Goal: Use online tool/utility: Utilize a website feature to perform a specific function

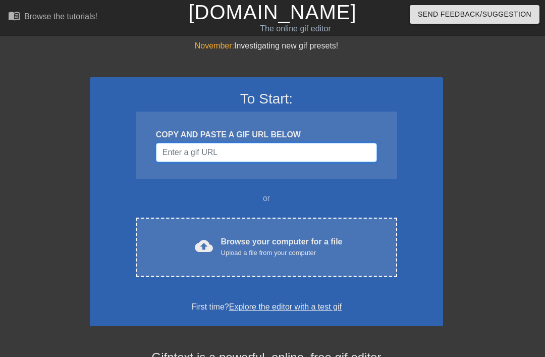
click at [328, 146] on input "Username" at bounding box center [266, 152] width 221 height 19
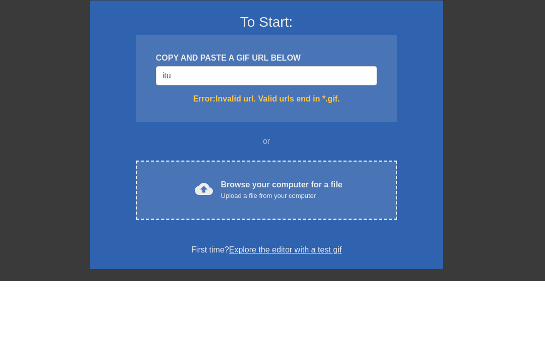
click at [478, 87] on div "November: Investigating new gif presets! To Start: COPY AND PASTE A GIF URL BEL…" at bounding box center [272, 296] width 545 height 513
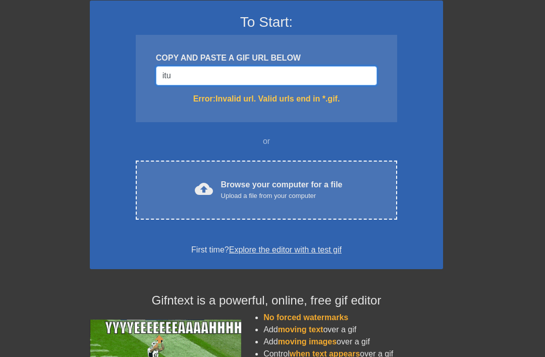
click at [342, 76] on input "itu" at bounding box center [266, 75] width 221 height 19
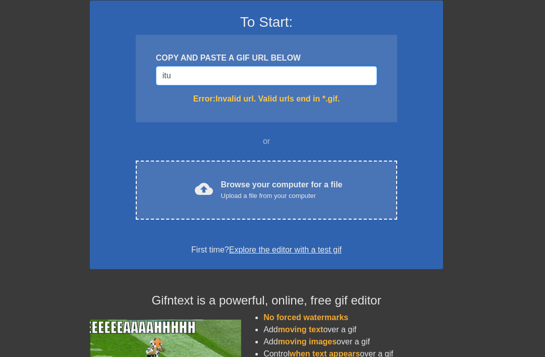
scroll to position [76, 0]
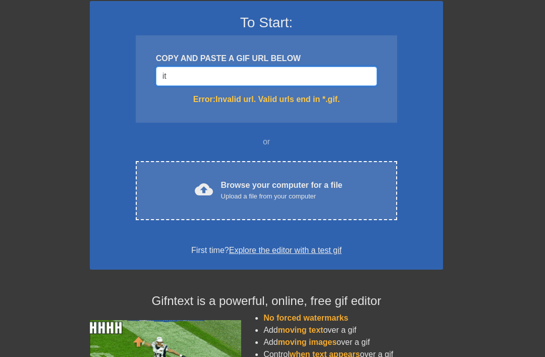
type input "i"
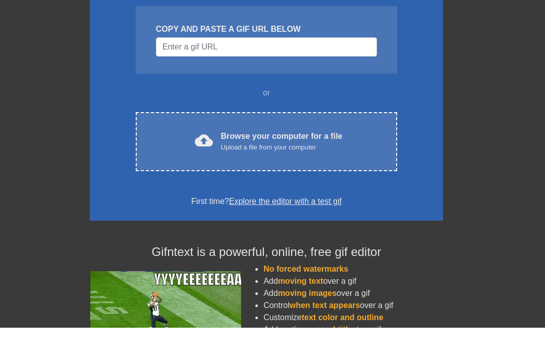
click at [344, 159] on div "cloud_upload Browse your computer for a file Upload a file from your computer" at bounding box center [266, 170] width 219 height 23
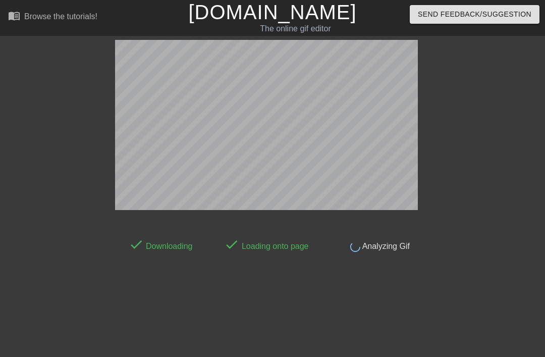
scroll to position [25, 0]
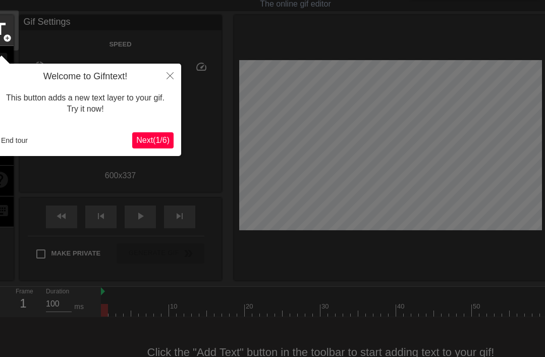
click at [152, 141] on span "Next ( 1 / 6 )" at bounding box center [152, 140] width 33 height 9
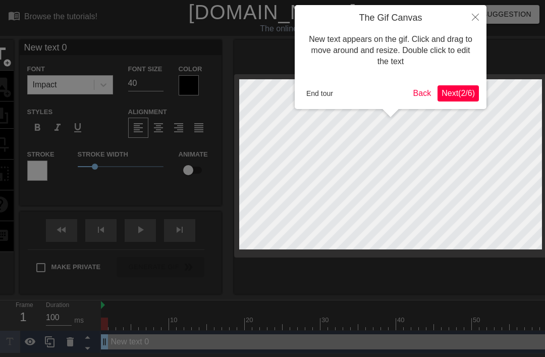
scroll to position [0, 0]
click at [466, 92] on span "Next ( 2 / 6 )" at bounding box center [457, 93] width 33 height 9
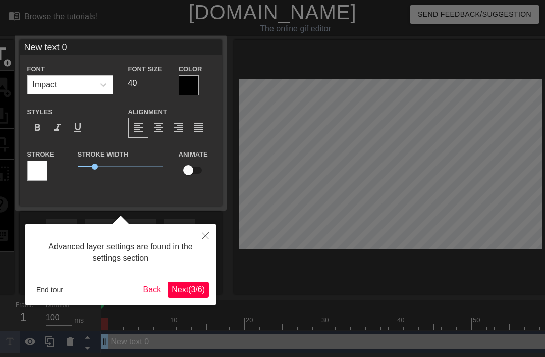
click at [189, 286] on span "Next ( 3 / 6 )" at bounding box center [187, 289] width 33 height 9
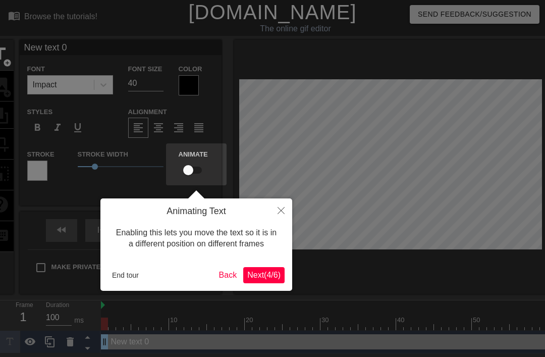
click at [265, 268] on button "Next ( 4 / 6 )" at bounding box center [263, 275] width 41 height 16
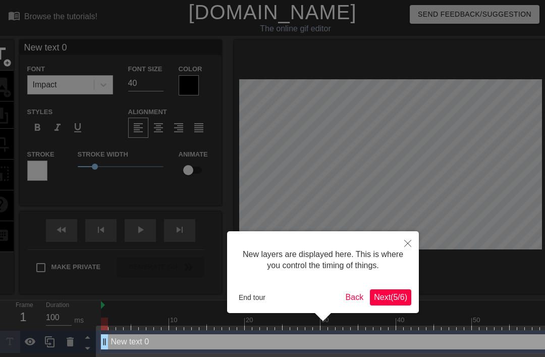
scroll to position [6, 0]
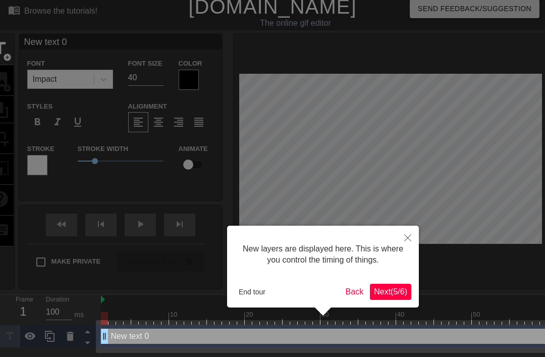
click at [395, 288] on span "Next ( 5 / 6 )" at bounding box center [390, 291] width 33 height 9
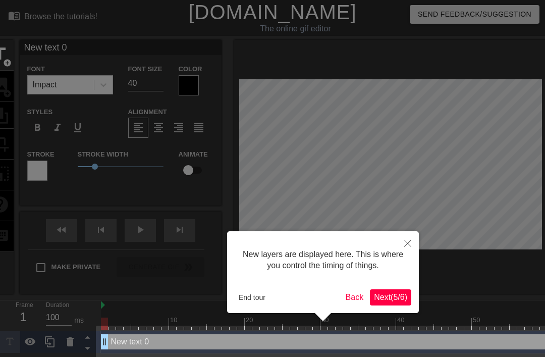
scroll to position [2, 0]
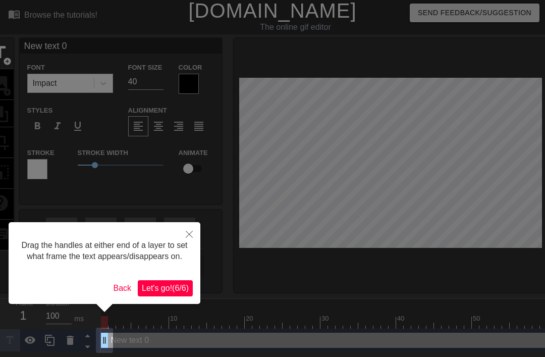
click at [176, 292] on span "Let's go! ( 6 / 6 )" at bounding box center [165, 287] width 47 height 9
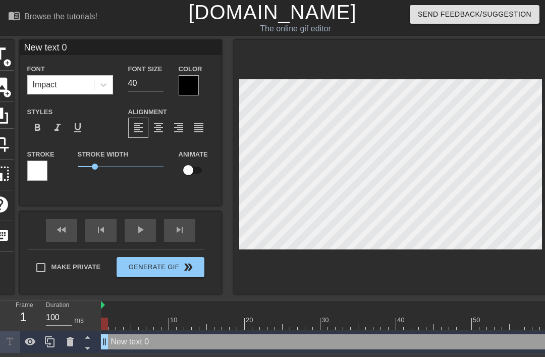
scroll to position [0, 2]
click at [6, 85] on span "image" at bounding box center [-1, 84] width 19 height 19
click at [5, 86] on span "image" at bounding box center [-1, 84] width 19 height 19
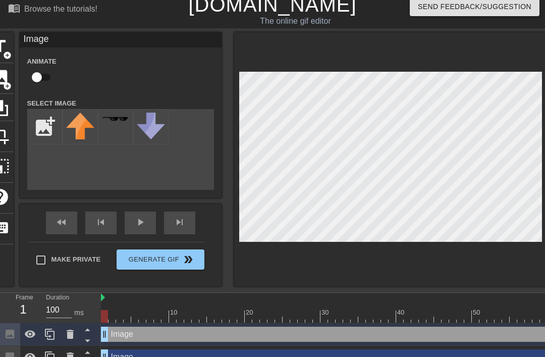
scroll to position [7, 0]
click at [42, 128] on input "file" at bounding box center [45, 127] width 34 height 34
type input "C:\fakepath\IMG_8526.png"
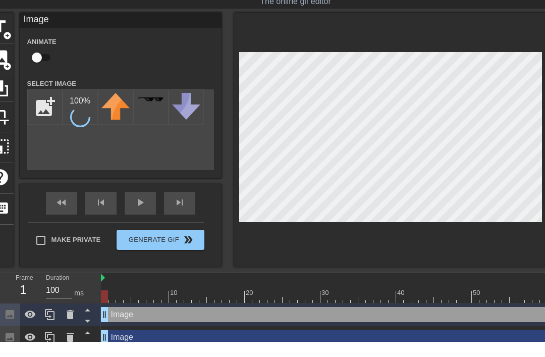
scroll to position [11, 0]
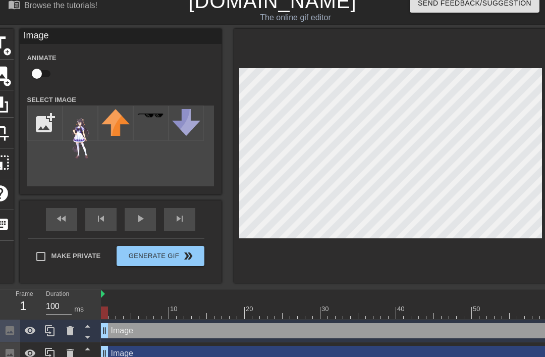
click at [75, 330] on icon at bounding box center [70, 330] width 12 height 12
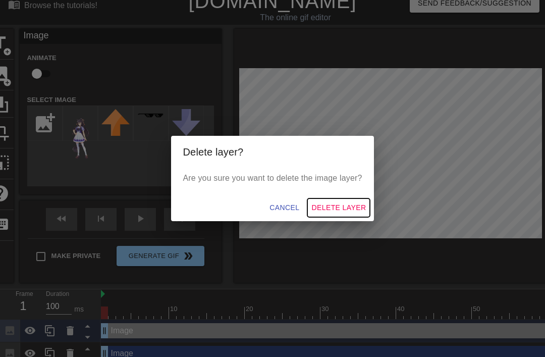
click at [352, 214] on span "Delete Layer" at bounding box center [338, 207] width 54 height 13
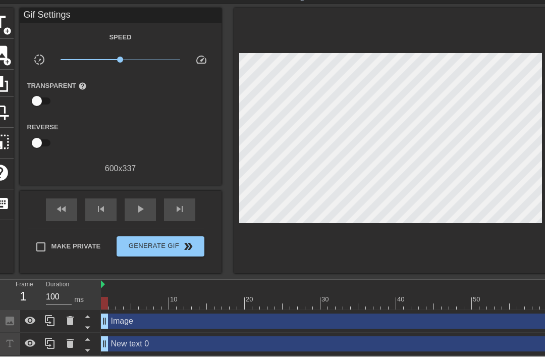
scroll to position [32, 0]
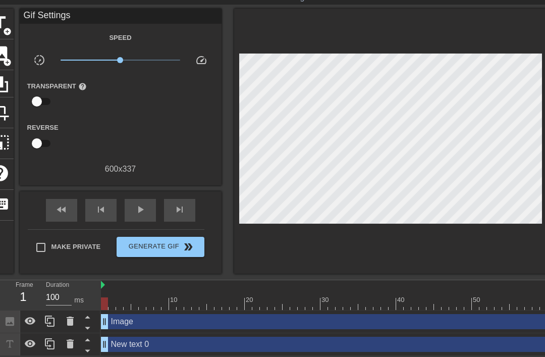
click at [71, 319] on icon at bounding box center [70, 320] width 7 height 9
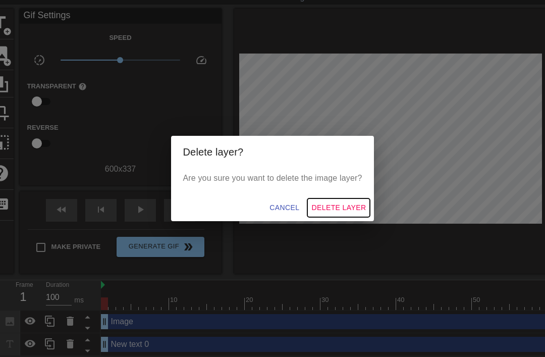
click at [353, 205] on span "Delete Layer" at bounding box center [338, 207] width 54 height 13
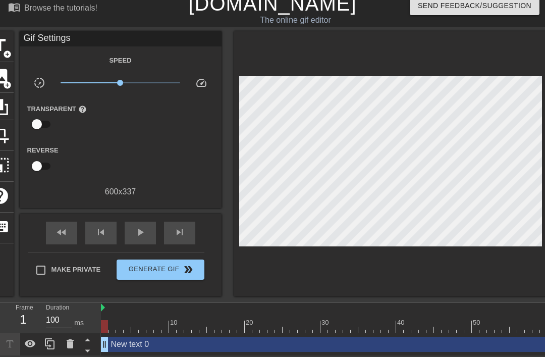
click at [69, 347] on icon at bounding box center [70, 343] width 7 height 9
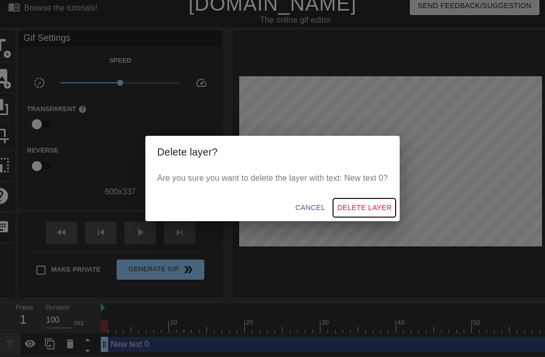
click at [376, 201] on button "Delete Layer" at bounding box center [364, 207] width 63 height 19
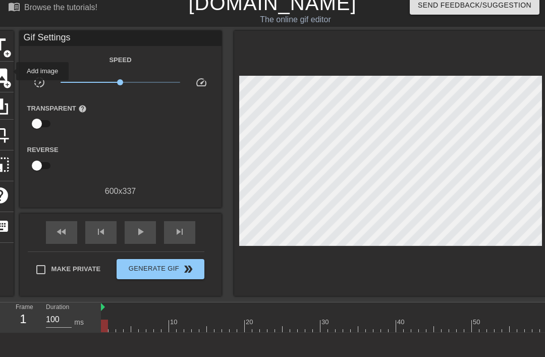
click at [10, 71] on div "image add_circle" at bounding box center [-1, 77] width 27 height 31
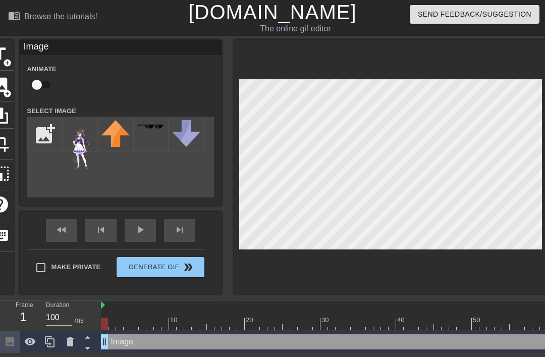
click at [75, 142] on img at bounding box center [80, 145] width 28 height 50
click at [432, 51] on div at bounding box center [390, 167] width 313 height 254
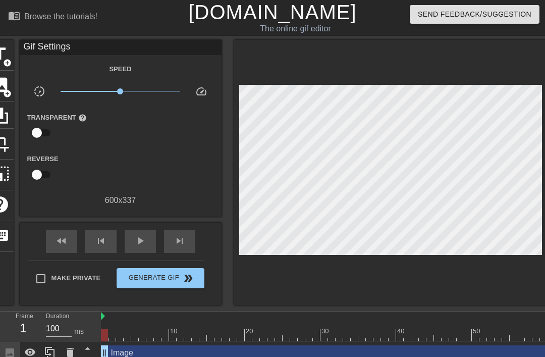
click at [1, 89] on span "image" at bounding box center [-1, 84] width 19 height 19
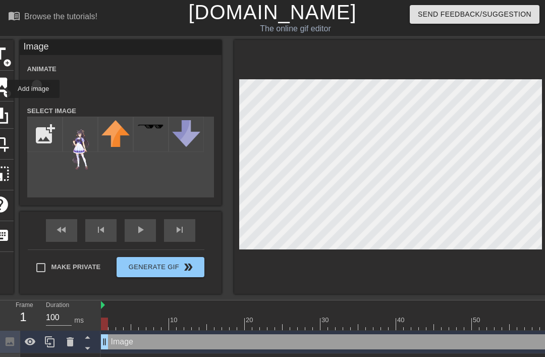
click at [54, 131] on input "file" at bounding box center [45, 134] width 34 height 34
type input "C:\fakepath\IMG_8525.webp"
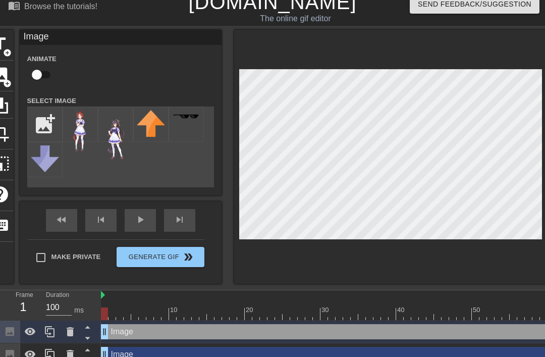
scroll to position [21, 0]
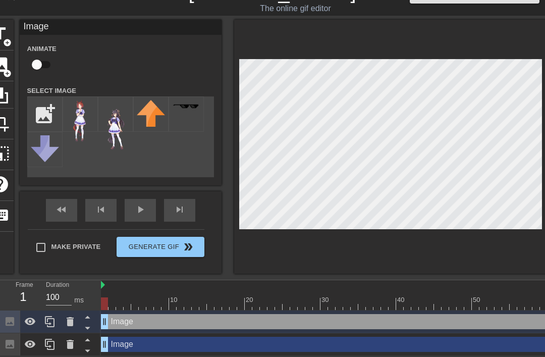
click at [76, 316] on div at bounding box center [70, 321] width 20 height 22
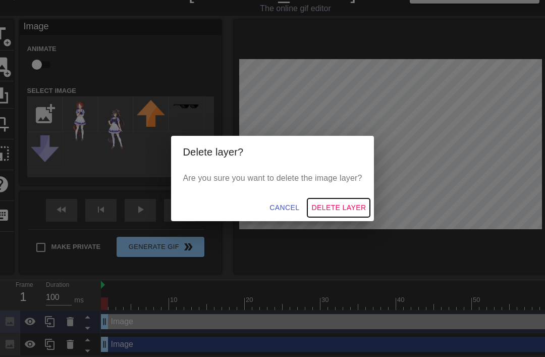
click at [345, 204] on span "Delete Layer" at bounding box center [338, 207] width 54 height 13
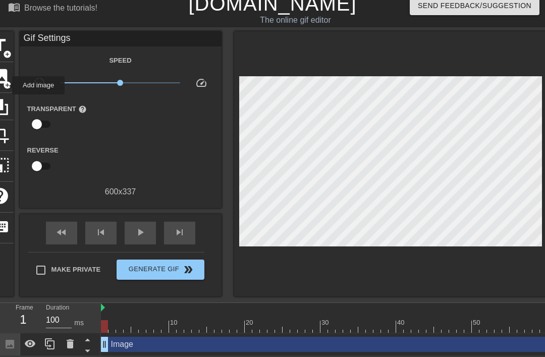
click at [6, 85] on span "add_circle" at bounding box center [7, 85] width 9 height 9
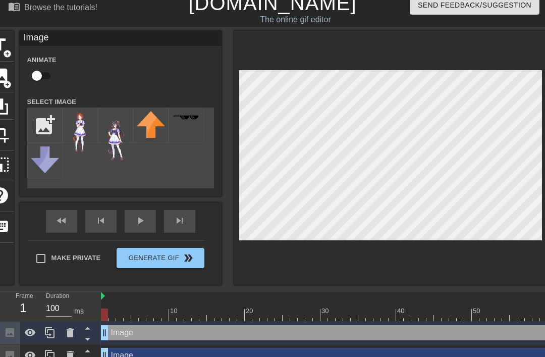
click at [82, 124] on img at bounding box center [80, 132] width 28 height 42
click at [520, 263] on div at bounding box center [390, 158] width 313 height 254
click at [517, 260] on div at bounding box center [390, 158] width 313 height 254
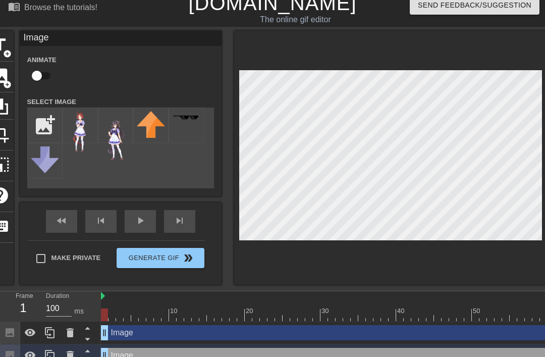
click at [302, 268] on div at bounding box center [390, 158] width 313 height 254
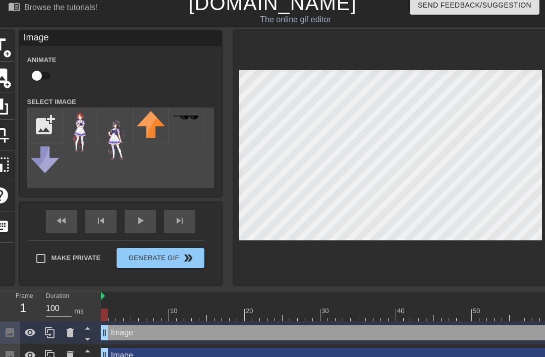
click at [527, 270] on div at bounding box center [390, 158] width 313 height 254
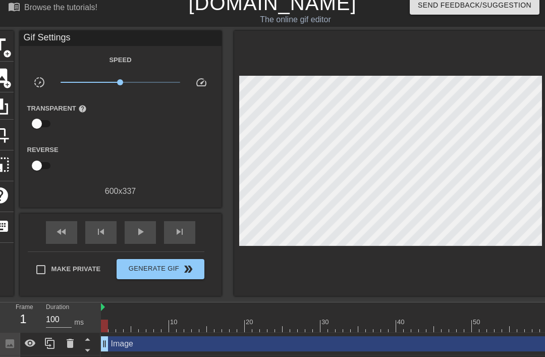
scroll to position [32, 0]
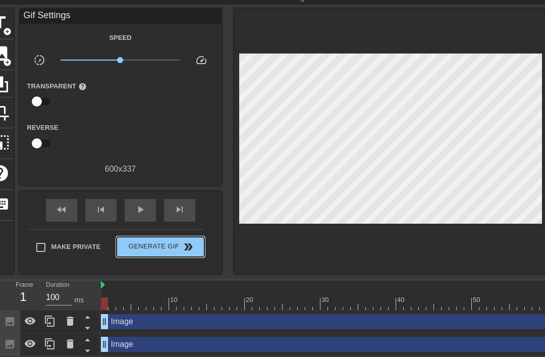
click at [190, 248] on span "double_arrow" at bounding box center [188, 247] width 12 height 12
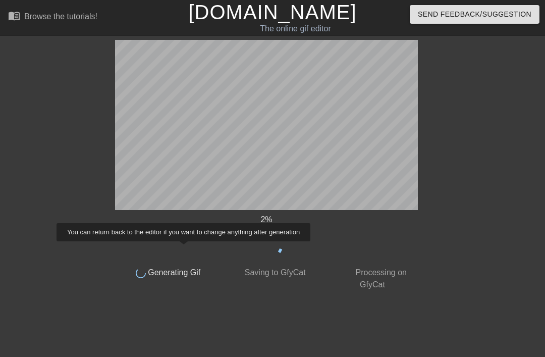
scroll to position [0, 0]
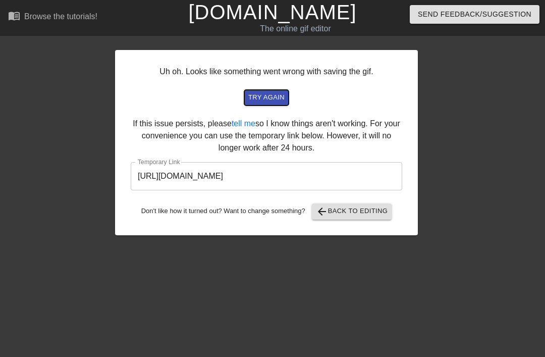
click at [277, 92] on span "try again" at bounding box center [266, 98] width 36 height 12
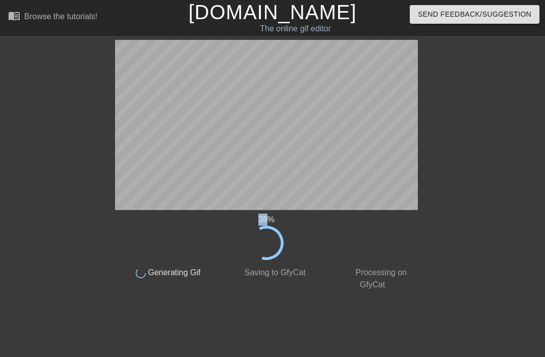
click at [481, 97] on div "38 % done Generating Gif done Saving to GfyCat done Processing on GfyCat title …" at bounding box center [272, 165] width 545 height 251
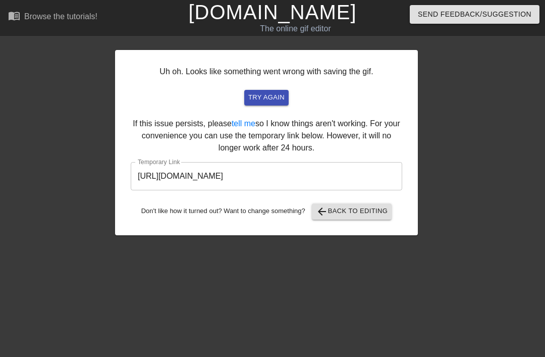
click at [377, 176] on input "[URL][DOMAIN_NAME]" at bounding box center [266, 176] width 271 height 28
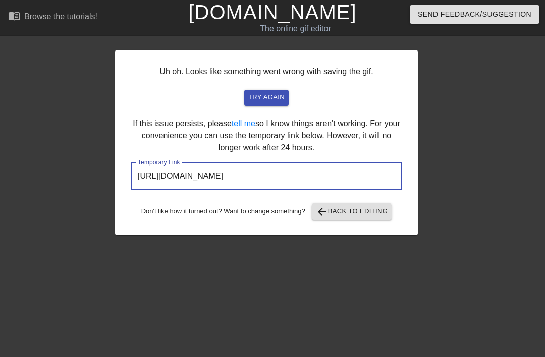
click at [341, 176] on input "[URL][DOMAIN_NAME]" at bounding box center [266, 176] width 271 height 28
click at [340, 171] on input "[URL][DOMAIN_NAME]" at bounding box center [266, 176] width 271 height 28
